Goal: Learn about a topic: Learn about a topic

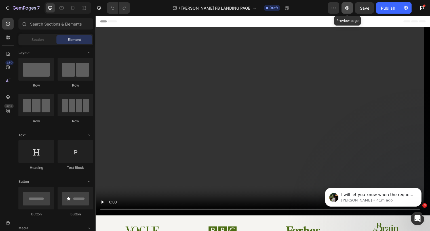
click at [350, 10] on icon "button" at bounding box center [347, 8] width 6 height 6
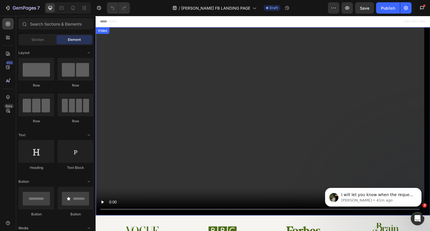
click at [262, 105] on video at bounding box center [266, 123] width 340 height 191
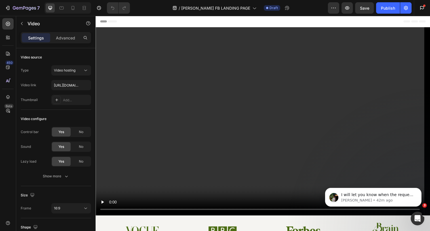
click at [261, 83] on video at bounding box center [266, 123] width 340 height 191
click at [209, 63] on video at bounding box center [266, 123] width 340 height 191
